Goal: Transaction & Acquisition: Purchase product/service

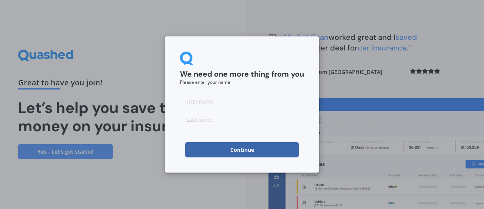
click at [194, 98] on input at bounding box center [242, 100] width 124 height 15
type input "k"
type input "[PERSON_NAME]"
type input "True"
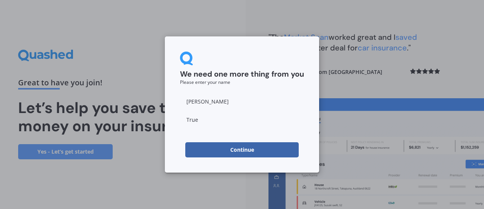
click at [200, 149] on button "Continue" at bounding box center [242, 149] width 114 height 15
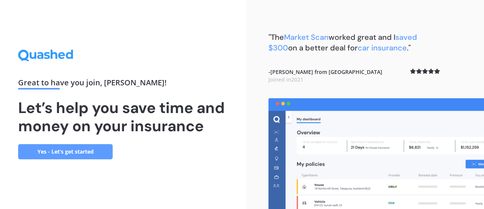
click at [69, 148] on link "Yes - Let’s get started" at bounding box center [65, 151] width 95 height 15
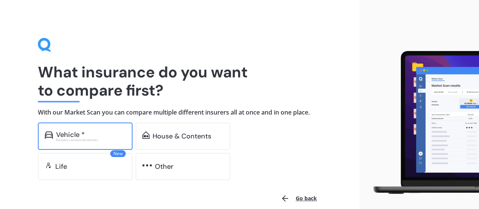
click at [72, 131] on div "Vehicle *" at bounding box center [70, 135] width 29 height 8
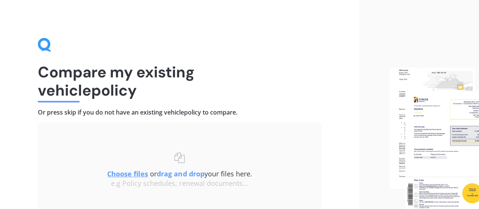
click at [19, 131] on div "Compare my existing vehicle policy Or press skip if you do not have an existing…" at bounding box center [179, 139] width 359 height 279
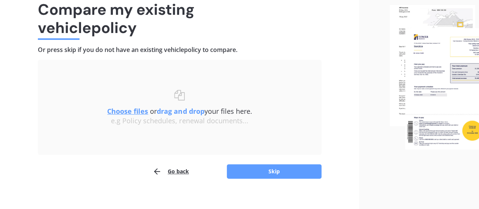
scroll to position [70, 0]
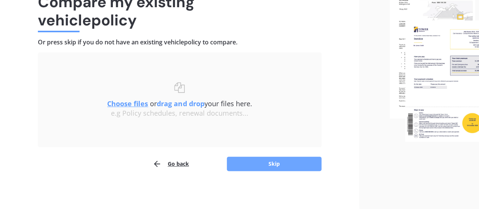
click at [263, 163] on button "Skip" at bounding box center [274, 163] width 95 height 14
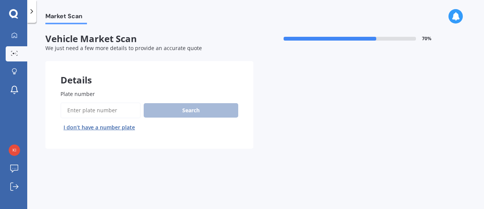
click at [71, 110] on input "Plate number" at bounding box center [101, 110] width 80 height 16
type input "H"
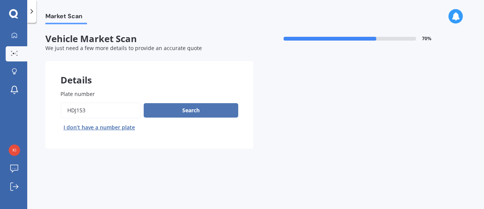
type input "HDJ153"
click at [190, 108] on button "Search" at bounding box center [191, 110] width 95 height 14
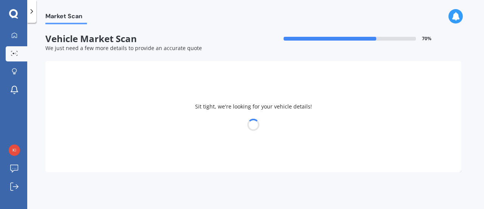
select select "MAZDA"
select select "6"
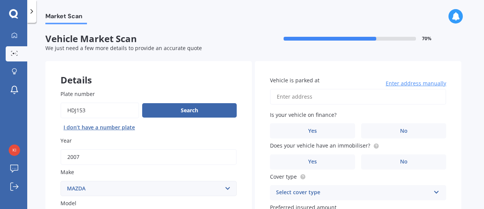
click at [42, 175] on div "Market Scan Vehicle Market Scan 70 % We just need a few more details to provide…" at bounding box center [255, 117] width 457 height 186
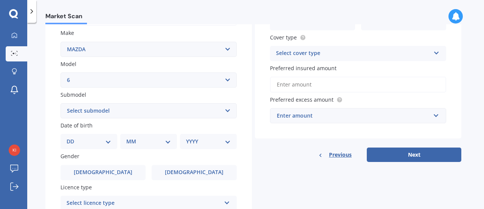
scroll to position [151, 0]
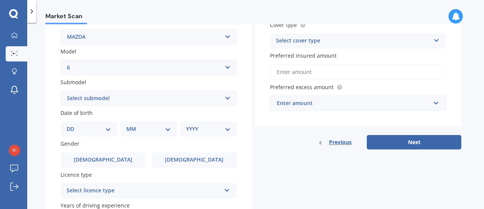
click at [228, 98] on select "Select submodel (All other Petrol) 2.5 Limited Atenza Diesel Turbo Diesel diese…" at bounding box center [149, 97] width 176 height 15
click at [228, 101] on select "Select submodel (All other Petrol) 2.5 Limited Atenza Diesel Turbo Diesel diese…" at bounding box center [149, 97] width 176 height 15
click at [61, 91] on select "Select submodel (All other Petrol) 2.5 Limited Atenza Diesel Turbo Diesel diese…" at bounding box center [149, 97] width 176 height 15
click at [52, 125] on div "Plate number Search I don’t have a number plate Year [DATE] Make Select make AC…" at bounding box center [148, 99] width 207 height 352
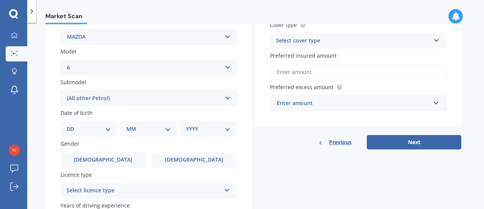
scroll to position [167, 0]
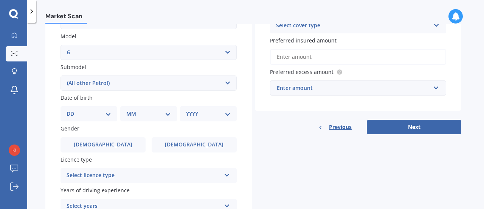
click at [228, 81] on select "Select submodel (All other Petrol) 2.5 Limited Atenza Diesel Turbo Diesel diese…" at bounding box center [149, 82] width 176 height 15
select select "SPORT LTD 2.3 HATCHBACK"
click at [61, 76] on select "Select submodel (All other Petrol) 2.5 Limited Atenza Diesel Turbo Diesel diese…" at bounding box center [149, 82] width 176 height 15
click at [103, 115] on select "DD 01 02 03 04 05 06 07 08 09 10 11 12 13 14 15 16 17 18 19 20 21 22 23 24 25 2…" at bounding box center [89, 113] width 45 height 8
select select "16"
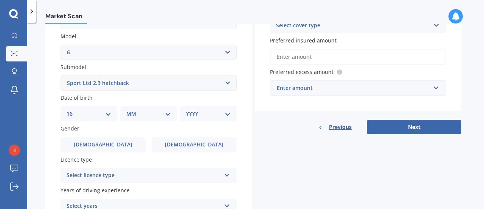
click at [73, 110] on select "DD 01 02 03 04 05 06 07 08 09 10 11 12 13 14 15 16 17 18 19 20 21 22 23 24 25 2…" at bounding box center [89, 113] width 45 height 8
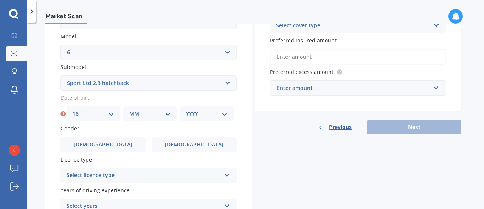
click at [170, 117] on select "MM 01 02 03 04 05 06 07 08 09 10 11 12" at bounding box center [150, 113] width 42 height 8
select select "03"
click at [129, 110] on select "MM 01 02 03 04 05 06 07 08 09 10 11 12" at bounding box center [150, 113] width 42 height 8
click at [224, 116] on select "YYYY 2025 2024 2023 2022 2021 2020 2019 2018 2017 2016 2015 2014 2013 2012 2011…" at bounding box center [207, 113] width 42 height 8
select select "1970"
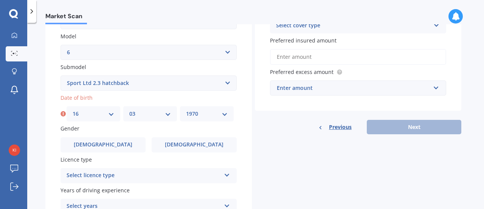
click at [186, 110] on select "YYYY 2025 2024 2023 2022 2021 2020 2019 2018 2017 2016 2015 2014 2013 2012 2011…" at bounding box center [207, 113] width 42 height 8
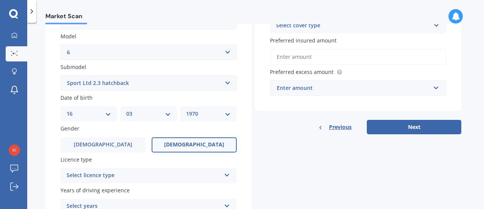
click at [181, 142] on label "[DEMOGRAPHIC_DATA]" at bounding box center [194, 144] width 85 height 15
click at [0, 0] on input "[DEMOGRAPHIC_DATA]" at bounding box center [0, 0] width 0 height 0
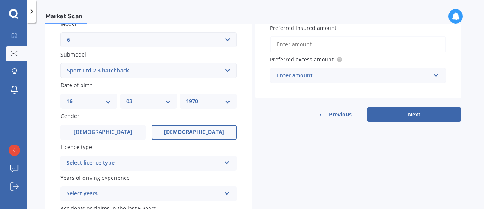
click at [45, 181] on div "Plate number Search I don’t have a number plate Year [DATE] Make Select make AC…" at bounding box center [148, 72] width 207 height 352
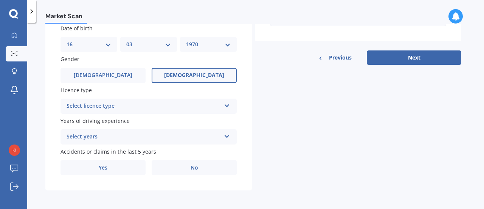
scroll to position [238, 0]
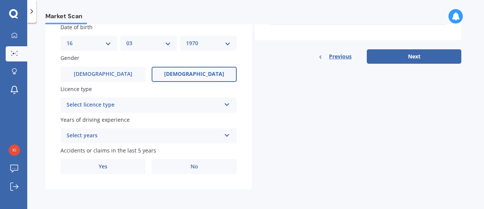
click at [226, 103] on icon at bounding box center [227, 102] width 6 height 5
click at [47, 101] on div "Plate number Search I don’t have a number plate Year [DATE] Make Select make AC…" at bounding box center [148, 14] width 207 height 352
click at [53, 134] on div "Plate number Search I don’t have a number plate Year [DATE] Make Select make AC…" at bounding box center [148, 14] width 207 height 352
click at [231, 132] on div "Select years 5 or more years 4 years 3 years 2 years 1 year" at bounding box center [149, 135] width 176 height 15
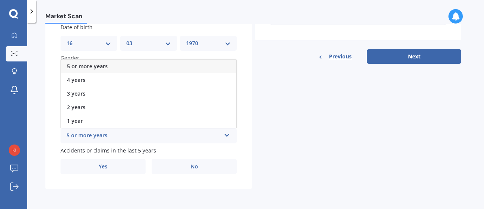
click at [86, 64] on span "5 or more years" at bounding box center [87, 65] width 41 height 7
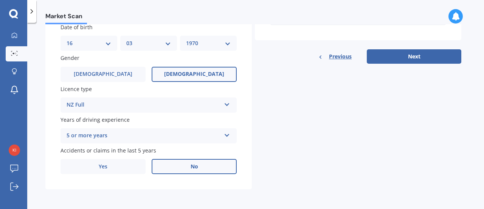
click at [199, 167] on label "No" at bounding box center [194, 166] width 85 height 15
click at [0, 0] on input "No" at bounding box center [0, 0] width 0 height 0
click at [414, 53] on button "Next" at bounding box center [414, 56] width 95 height 14
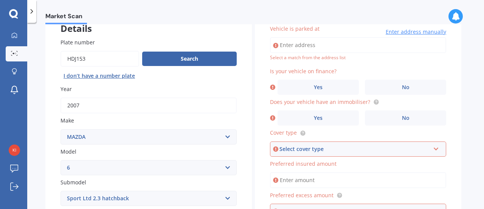
scroll to position [0, 0]
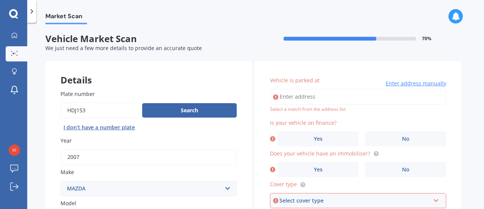
click at [292, 98] on input "Vehicle is parked at" at bounding box center [358, 97] width 176 height 16
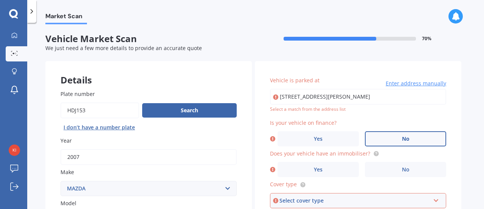
click at [381, 142] on label "No" at bounding box center [405, 138] width 81 height 15
click at [0, 0] on input "No" at bounding box center [0, 0] width 0 height 0
click at [322, 97] on input "[STREET_ADDRESS][PERSON_NAME]" at bounding box center [358, 97] width 176 height 16
click at [375, 96] on input "[STREET_ADDRESS][PERSON_NAME]" at bounding box center [358, 97] width 176 height 16
click at [262, 115] on div "Vehicle is parked at [STREET_ADDRESS][PERSON_NAME] Enter address manually Selec…" at bounding box center [358, 173] width 207 height 224
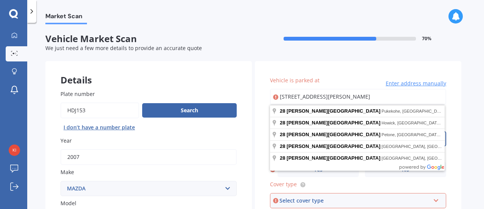
click at [329, 95] on input "[STREET_ADDRESS][PERSON_NAME]" at bounding box center [358, 97] width 176 height 16
click at [323, 96] on input "[STREET_ADDRESS][PERSON_NAME]" at bounding box center [358, 97] width 176 height 16
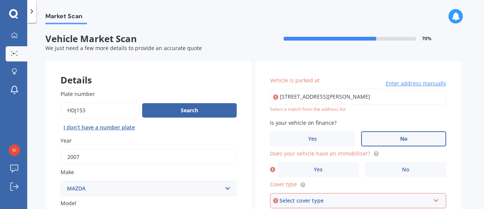
type input "[STREET_ADDRESS][PERSON_NAME]"
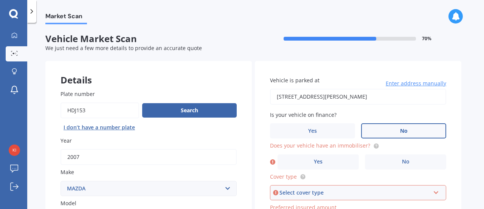
click at [258, 172] on div "Vehicle is parked at [STREET_ADDRESS][PERSON_NAME] Enter address manually Is yo…" at bounding box center [358, 169] width 207 height 217
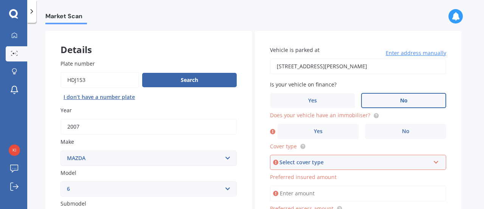
scroll to position [45, 0]
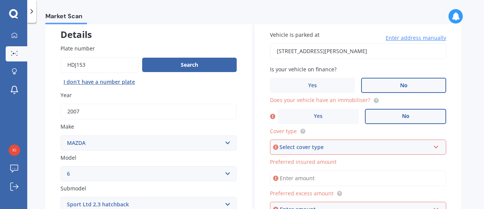
click at [385, 116] on label "No" at bounding box center [405, 116] width 81 height 15
click at [0, 0] on input "No" at bounding box center [0, 0] width 0 height 0
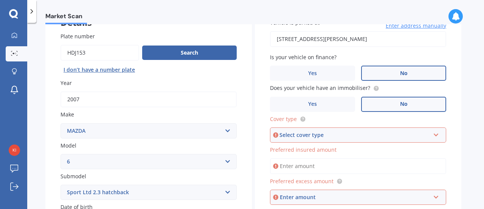
click at [263, 165] on div "Vehicle is parked at [STREET_ADDRESS][PERSON_NAME] Enter address manually Is yo…" at bounding box center [358, 111] width 207 height 217
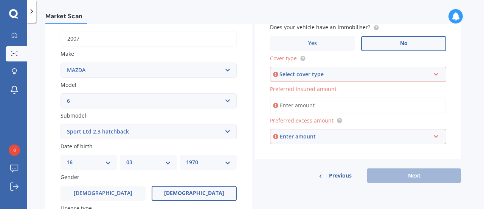
scroll to position [136, 0]
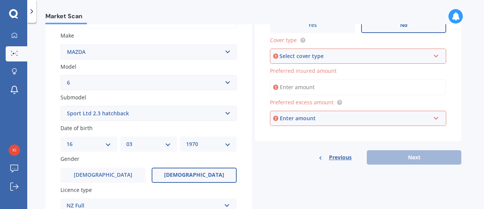
click at [438, 57] on icon at bounding box center [436, 54] width 6 height 5
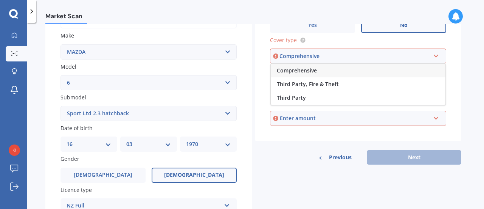
click at [304, 70] on span "Comprehensive" at bounding box center [297, 70] width 40 height 7
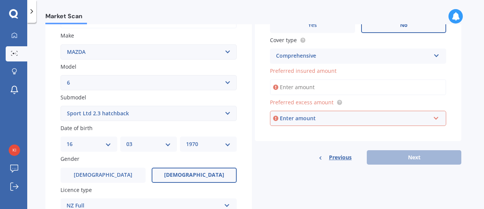
click at [285, 89] on input "Preferred insured amount" at bounding box center [358, 87] width 176 height 16
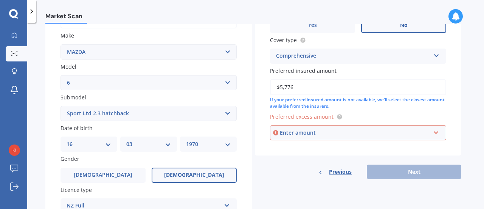
type input "$5,776"
click at [261, 153] on div "Vehicle is parked at [STREET_ADDRESS][PERSON_NAME] Enter address manually Is yo…" at bounding box center [358, 40] width 207 height 231
click at [440, 137] on input "text" at bounding box center [356, 132] width 170 height 14
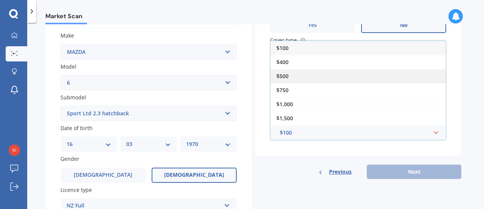
click at [280, 75] on span "$500" at bounding box center [283, 75] width 12 height 7
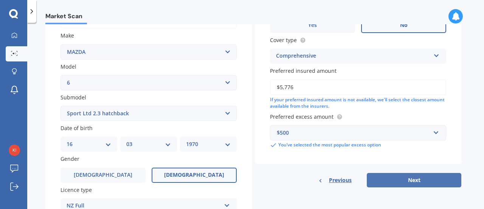
click at [424, 179] on button "Next" at bounding box center [414, 180] width 95 height 14
select select "16"
select select "03"
select select "1970"
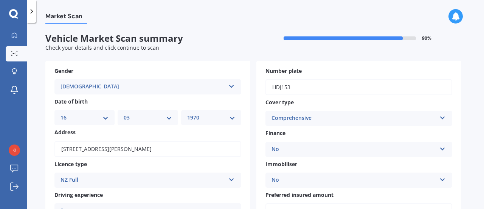
scroll to position [0, 0]
click at [472, 197] on div "Market Scan Vehicle Market Scan summary 90 % Check your details and click conti…" at bounding box center [255, 117] width 457 height 186
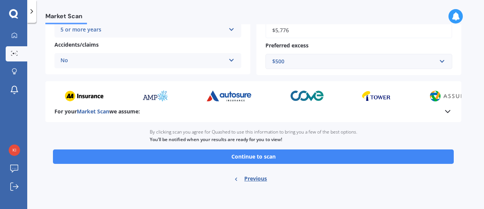
scroll to position [182, 0]
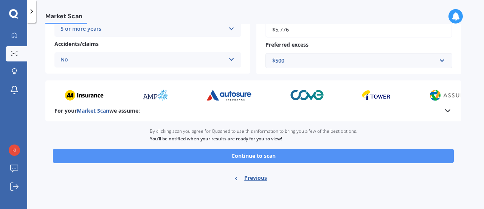
click at [242, 154] on button "Continue to scan" at bounding box center [253, 155] width 401 height 14
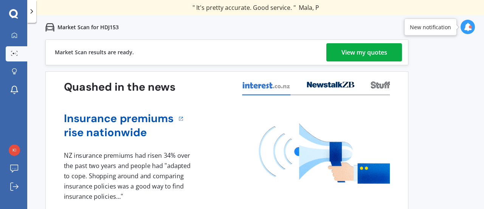
click at [355, 47] on div "View my quotes" at bounding box center [365, 52] width 46 height 18
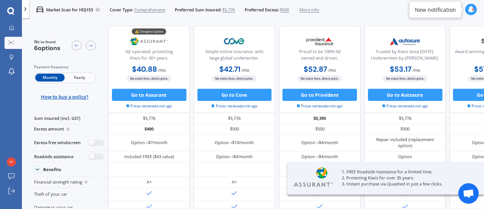
click at [76, 78] on span "Yearly" at bounding box center [80, 77] width 30 height 8
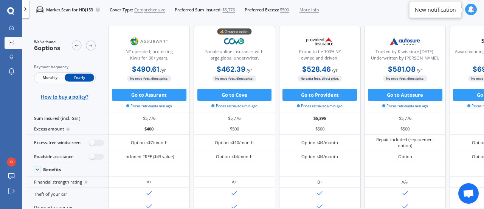
click at [23, 154] on div "Market Scan for HDJ153 Cover Type: Comprehensive Preferred Sum Insured: $5,776 …" at bounding box center [253, 123] width 463 height 209
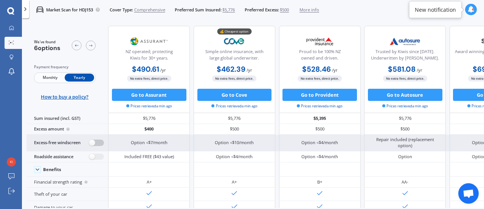
click at [101, 142] on label at bounding box center [96, 142] width 15 height 6
radio input "true"
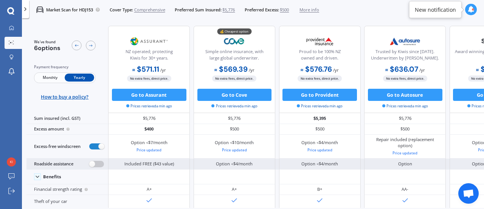
click at [101, 162] on label at bounding box center [96, 163] width 15 height 6
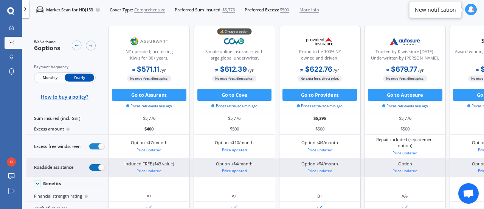
click at [91, 166] on label at bounding box center [96, 167] width 15 height 6
radio input "false"
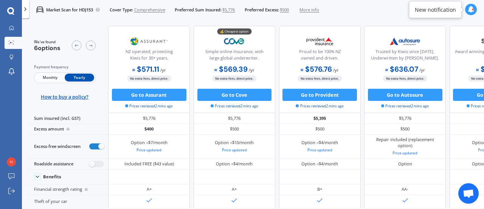
click at [29, 99] on div "We've found 6 options Payment frequency Monthly Yearly How to buy a policy?" at bounding box center [67, 69] width 82 height 87
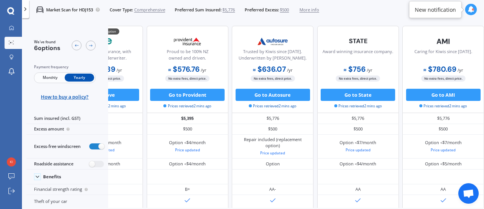
click at [86, 207] on div "We've found 6 options Payment frequency Monthly Yearly How to buy a policy? NZ …" at bounding box center [255, 124] width 458 height 207
